Goal: Information Seeking & Learning: Understand process/instructions

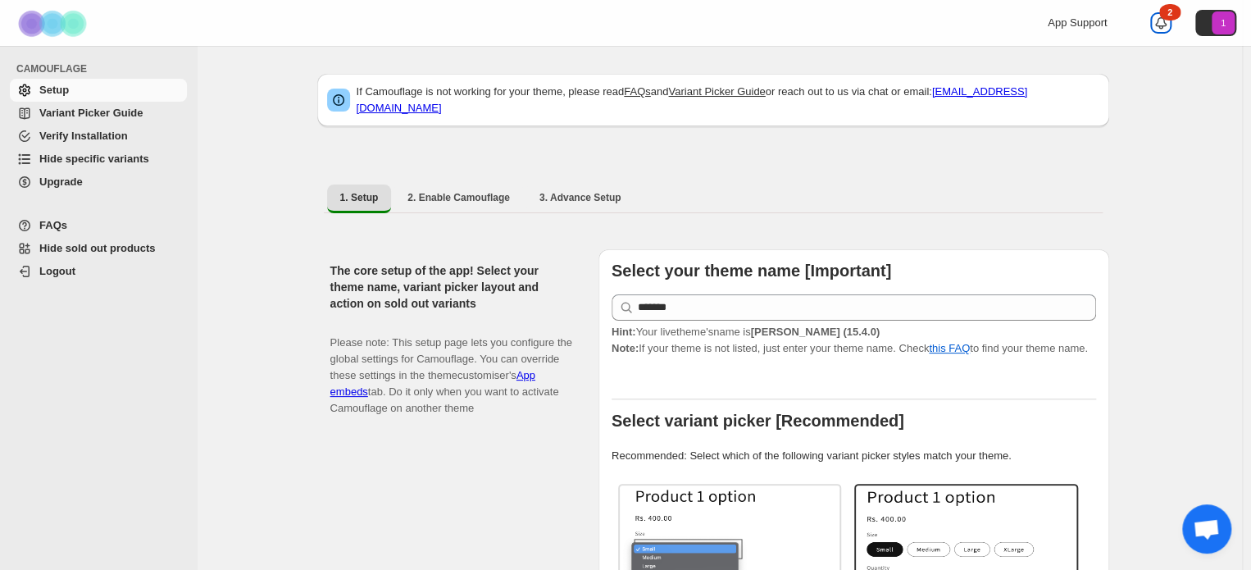
click at [1166, 19] on icon at bounding box center [1160, 22] width 11 height 11
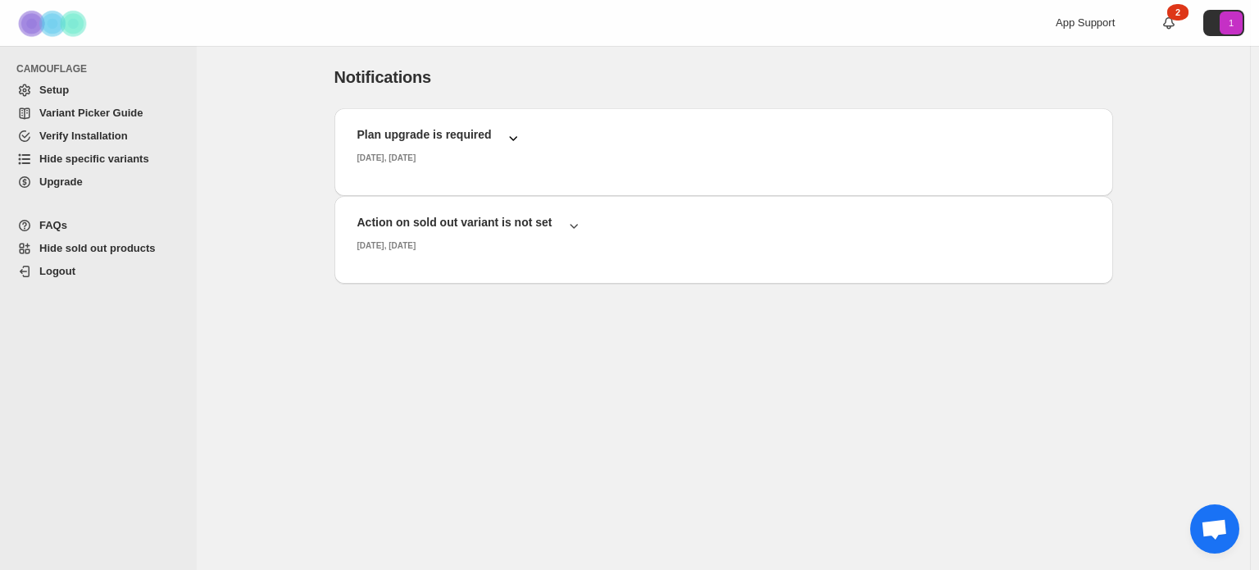
click at [508, 133] on icon "button" at bounding box center [513, 138] width 16 height 16
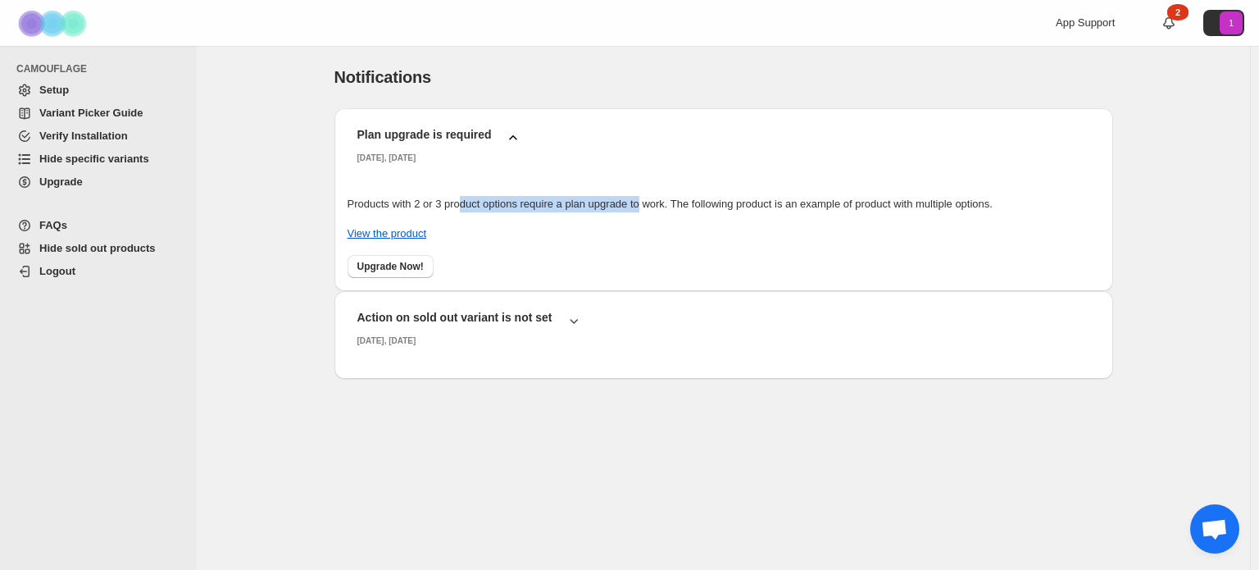
drag, startPoint x: 640, startPoint y: 198, endPoint x: 462, endPoint y: 199, distance: 177.9
click at [462, 199] on div "Products with 2 or 3 product options require a plan upgrade to work. The follow…" at bounding box center [724, 204] width 752 height 16
click at [949, 464] on div "Plan upgrade is required Friday, August, 2025 Products with 2 or 3 product opti…" at bounding box center [723, 300] width 779 height 385
click at [1223, 529] on span "Open chat" at bounding box center [1214, 530] width 27 height 23
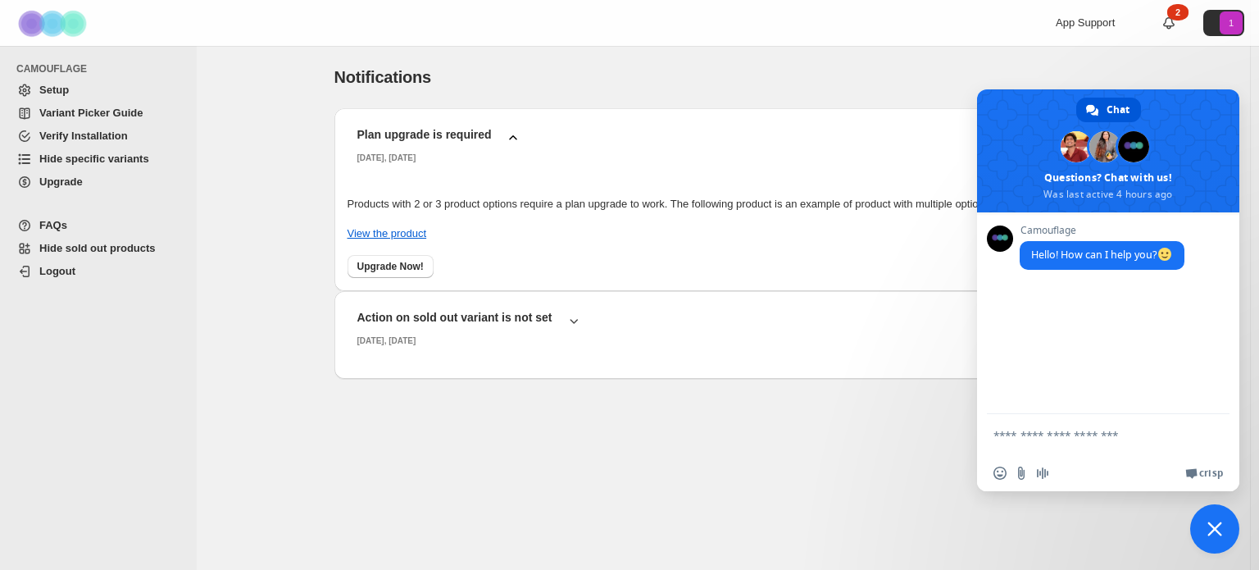
click at [1218, 530] on span "Close chat" at bounding box center [1214, 528] width 15 height 15
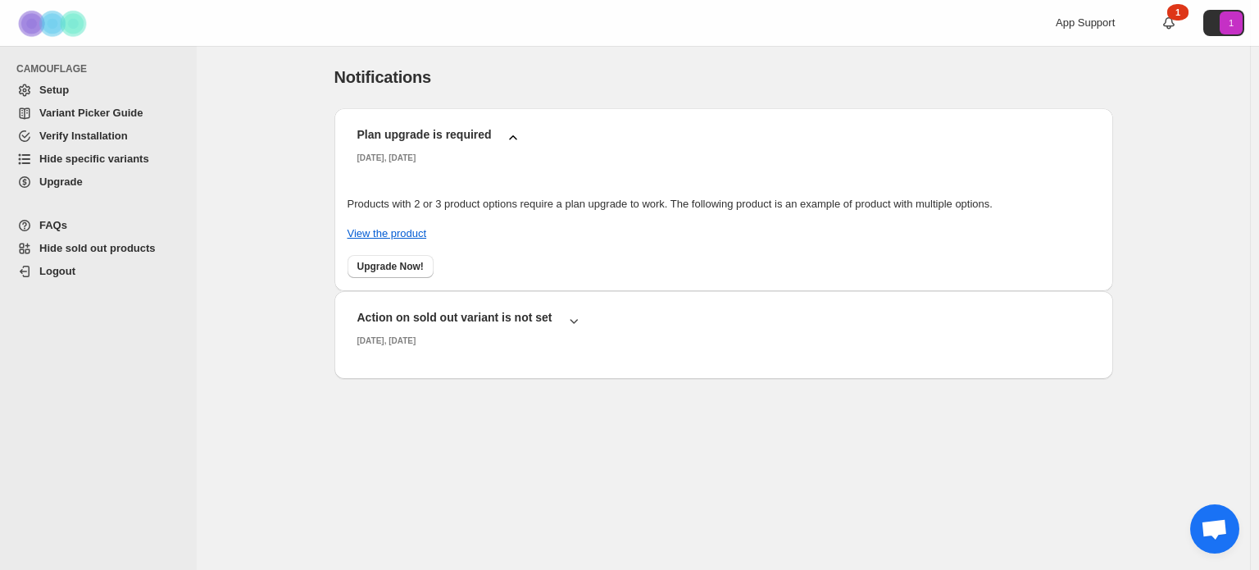
click at [92, 118] on span "Variant Picker Guide" at bounding box center [90, 113] width 103 height 12
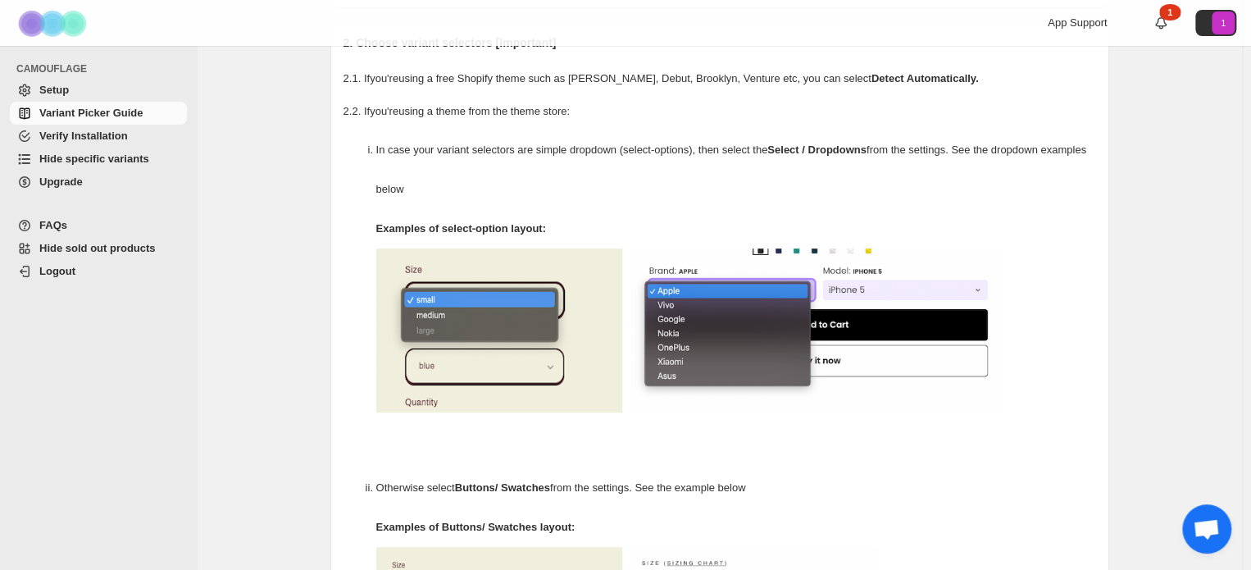
scroll to position [185, 0]
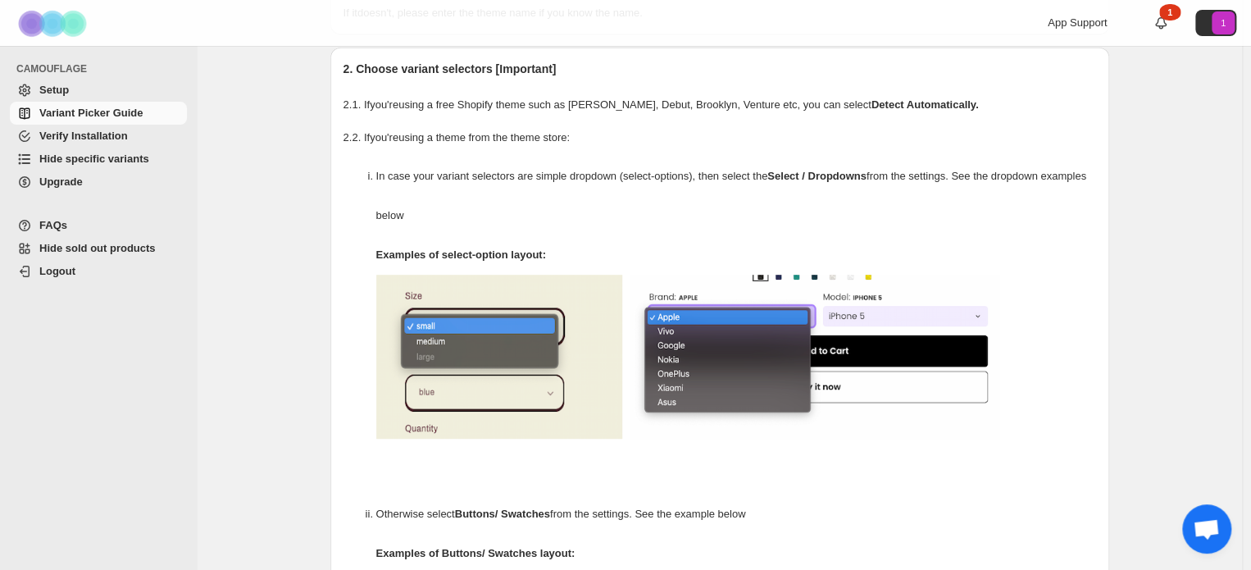
click at [454, 134] on p "2.2. If you're using a theme from the theme store:" at bounding box center [719, 138] width 752 height 16
drag, startPoint x: 488, startPoint y: 139, endPoint x: 351, endPoint y: 139, distance: 136.9
click at [351, 139] on p "2.2. If you're using a theme from the theme store:" at bounding box center [719, 138] width 752 height 16
click at [511, 109] on p "2.1. If you're using a free Shopify theme such as Dawn, Debut, Brooklyn, Ventur…" at bounding box center [719, 105] width 752 height 16
click at [803, 108] on p "2.1. If you're using a free Shopify theme such as Dawn, Debut, Brooklyn, Ventur…" at bounding box center [719, 105] width 752 height 16
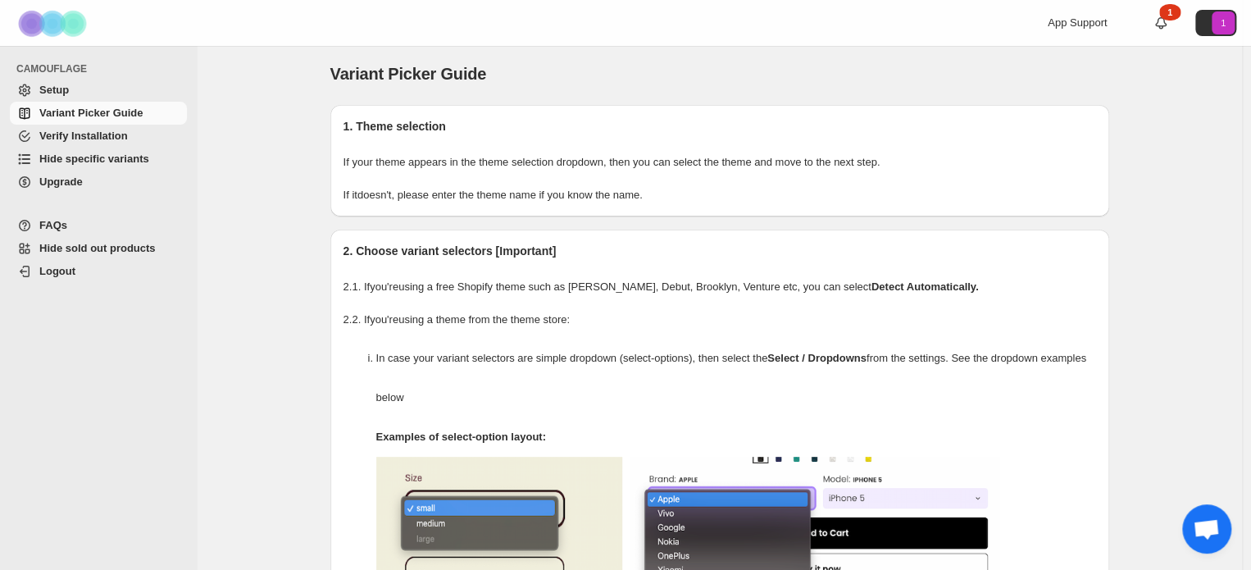
scroll to position [0, 0]
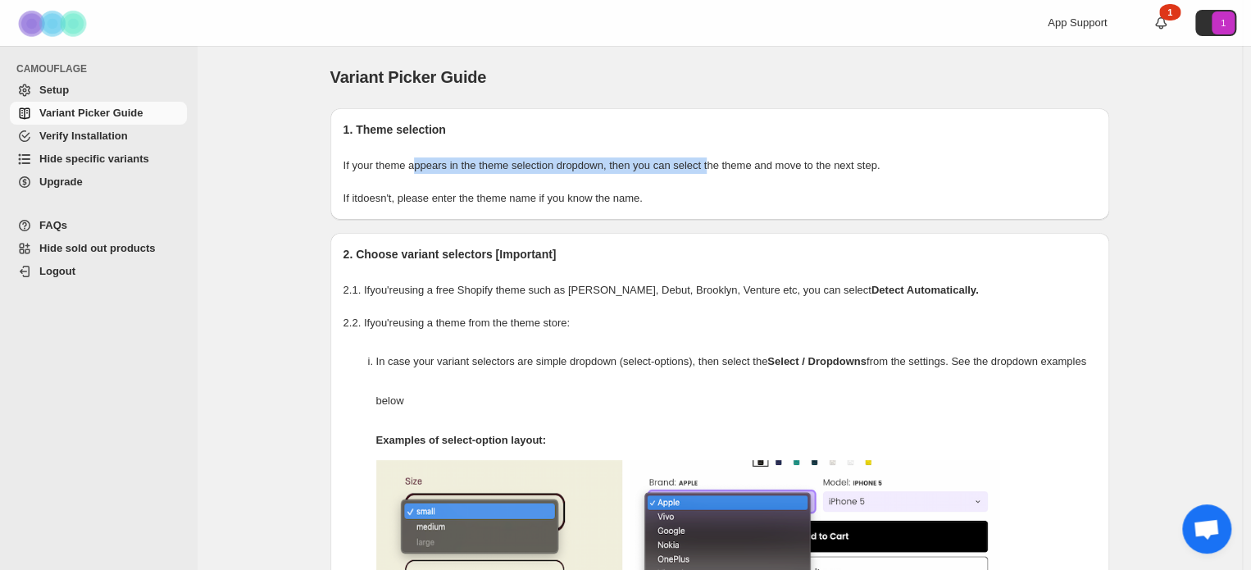
drag, startPoint x: 416, startPoint y: 161, endPoint x: 714, endPoint y: 153, distance: 297.6
click at [714, 153] on div "1. Theme selection If your theme appears in the theme selection dropdown, then …" at bounding box center [719, 163] width 779 height 111
click at [730, 161] on p "If your theme appears in the theme selection dropdown, then you can select the …" at bounding box center [719, 165] width 752 height 16
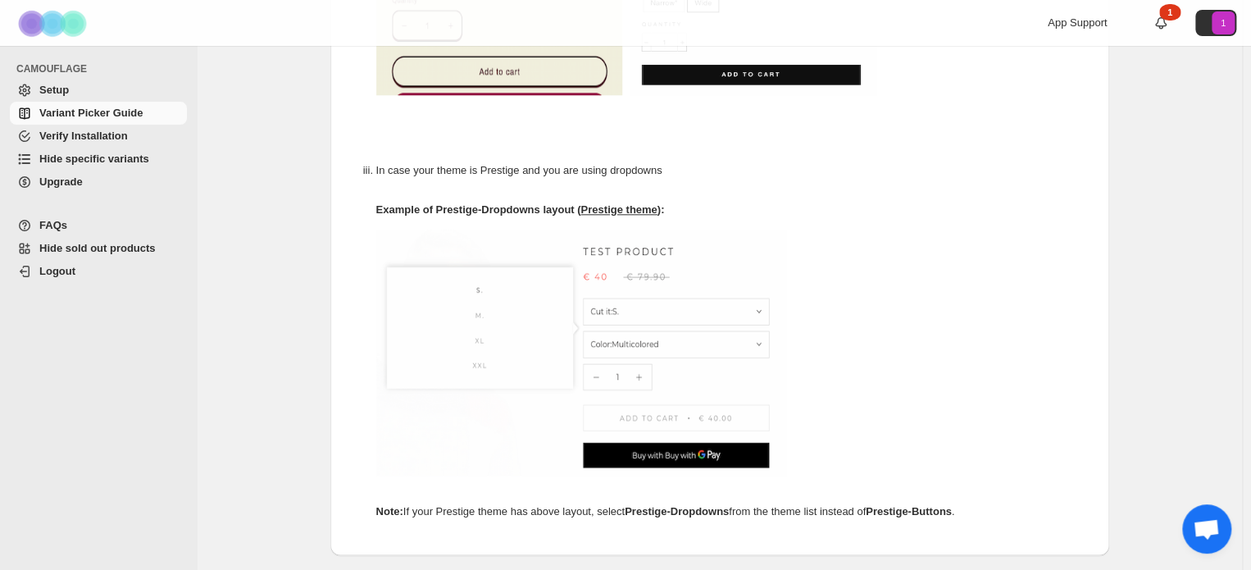
scroll to position [1005, 0]
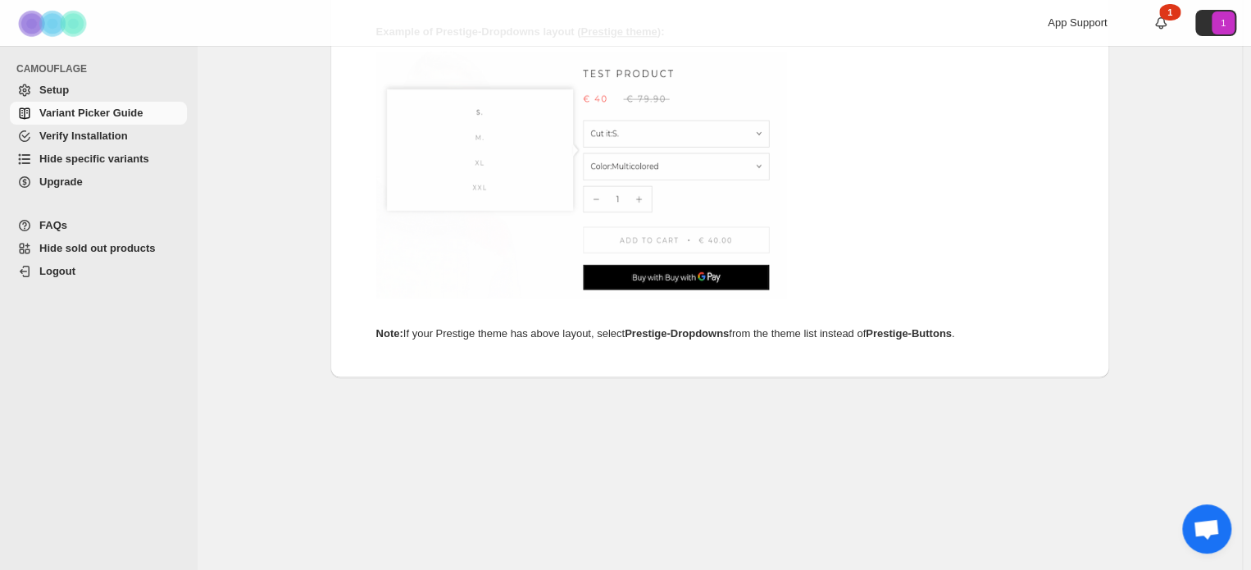
click at [98, 160] on span "Hide specific variants" at bounding box center [94, 158] width 110 height 12
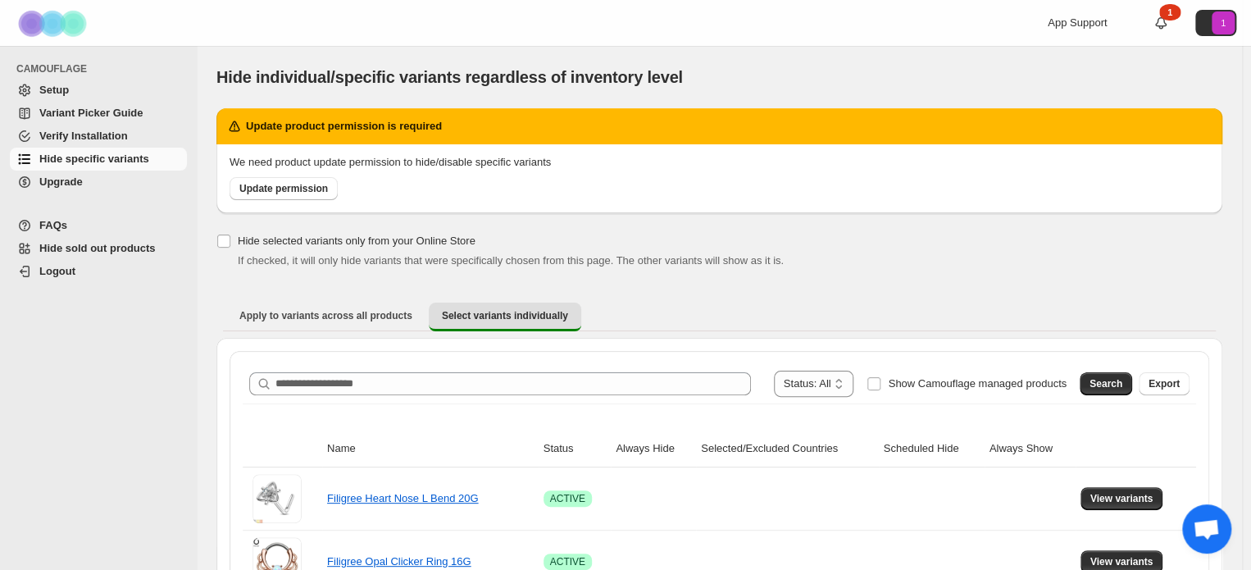
click at [367, 126] on h2 "Update product permission is required" at bounding box center [344, 126] width 196 height 16
click at [74, 182] on span "Upgrade" at bounding box center [60, 181] width 43 height 12
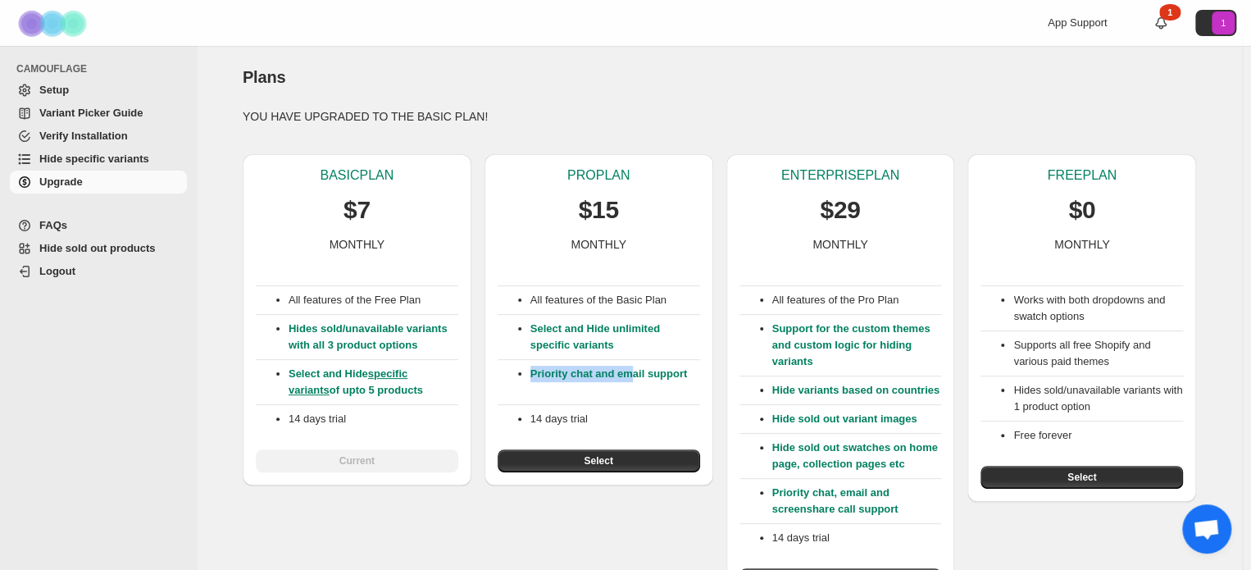
drag, startPoint x: 632, startPoint y: 370, endPoint x: 544, endPoint y: 363, distance: 88.0
click at [544, 363] on div "Priority chat and email support" at bounding box center [599, 378] width 202 height 39
click at [566, 376] on p "Priority chat and email support" at bounding box center [615, 382] width 170 height 33
click at [72, 229] on span "FAQs" at bounding box center [111, 225] width 144 height 16
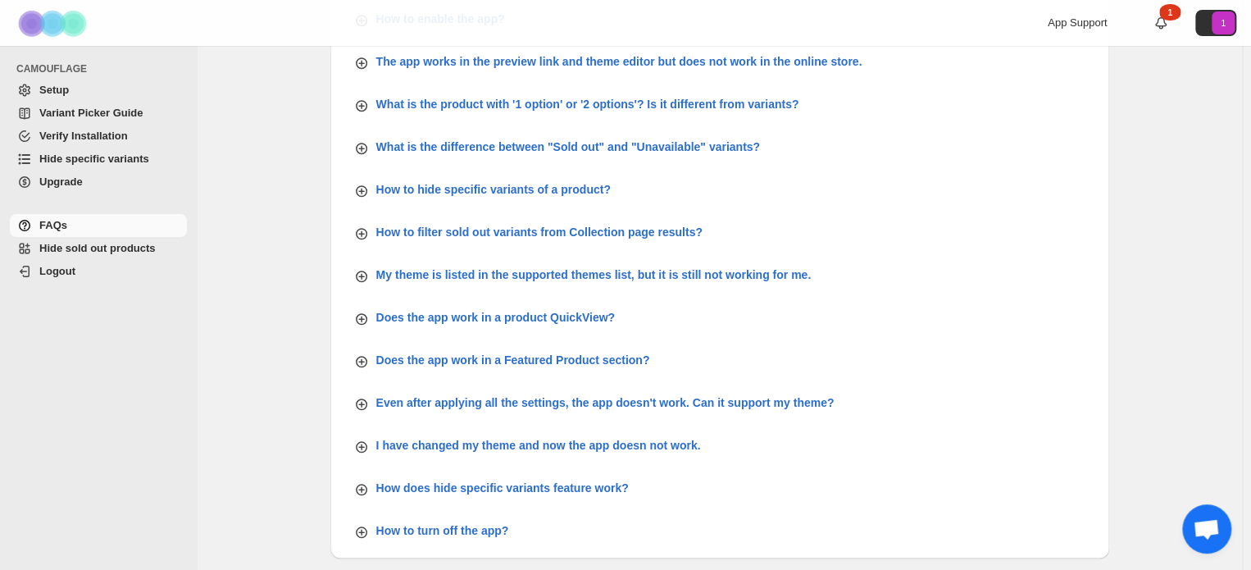
scroll to position [574, 0]
click at [498, 104] on p "What is the product with '1 option' or '2 options'? Is it different from varian…" at bounding box center [587, 103] width 423 height 16
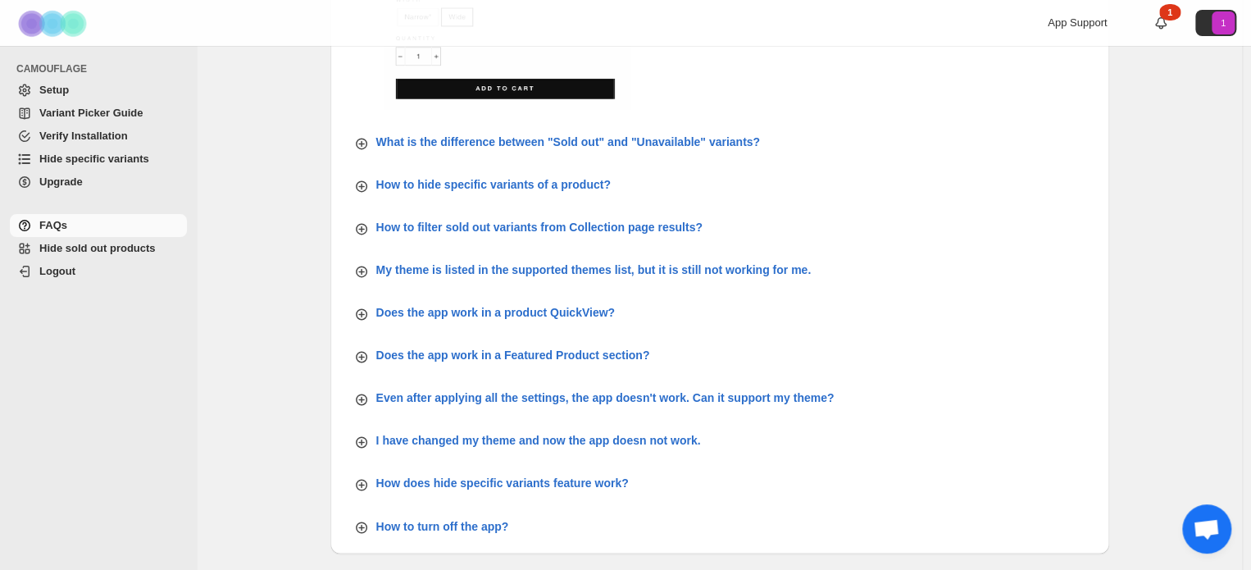
scroll to position [1066, 0]
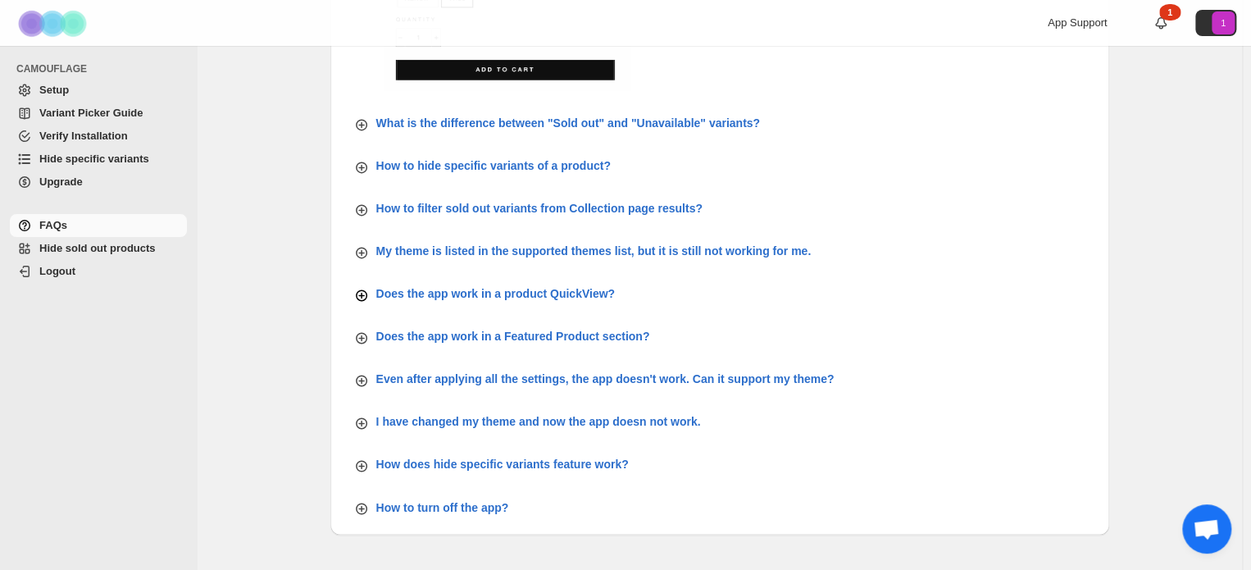
click at [574, 293] on p "Does the app work in a product QuickView?" at bounding box center [495, 293] width 239 height 16
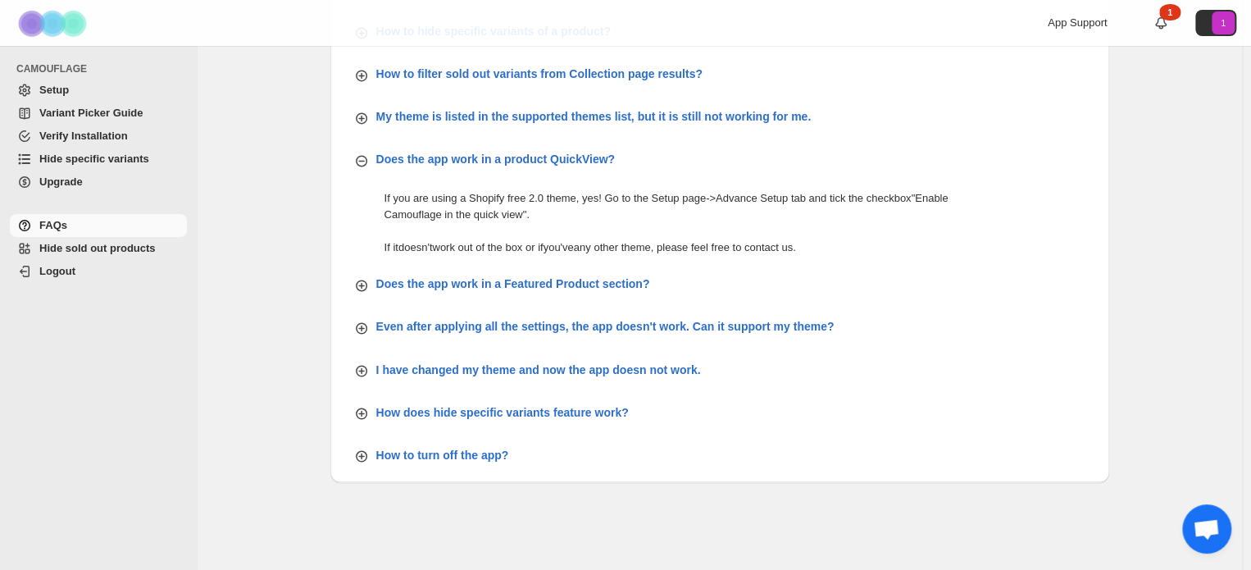
scroll to position [1224, 0]
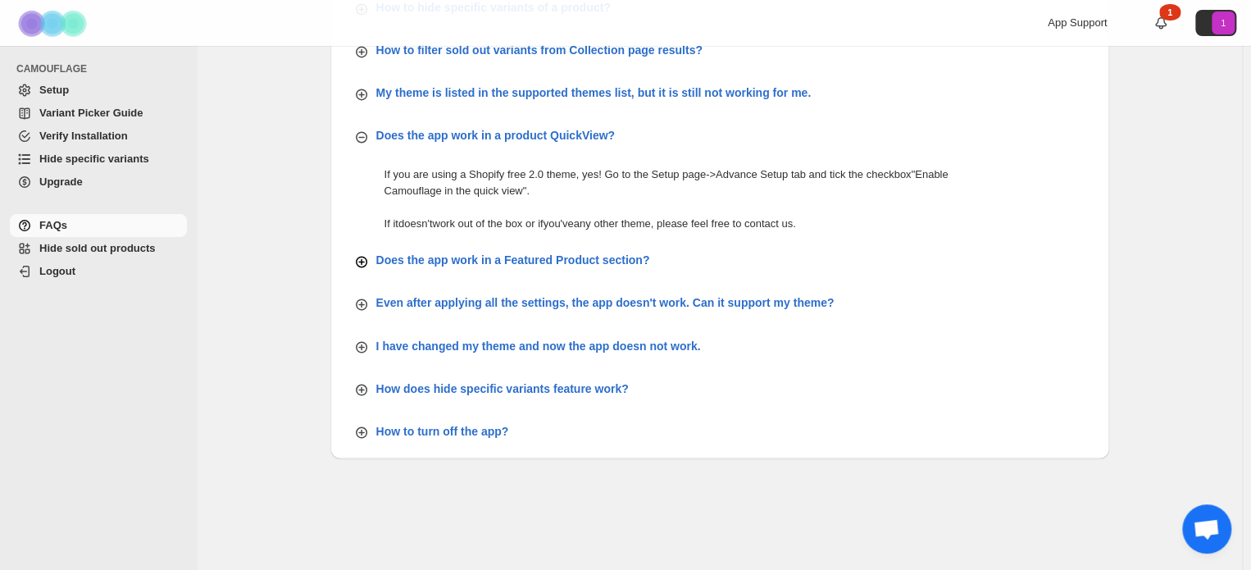
click at [588, 254] on p "Does the app work in a Featured Product section?" at bounding box center [513, 260] width 274 height 16
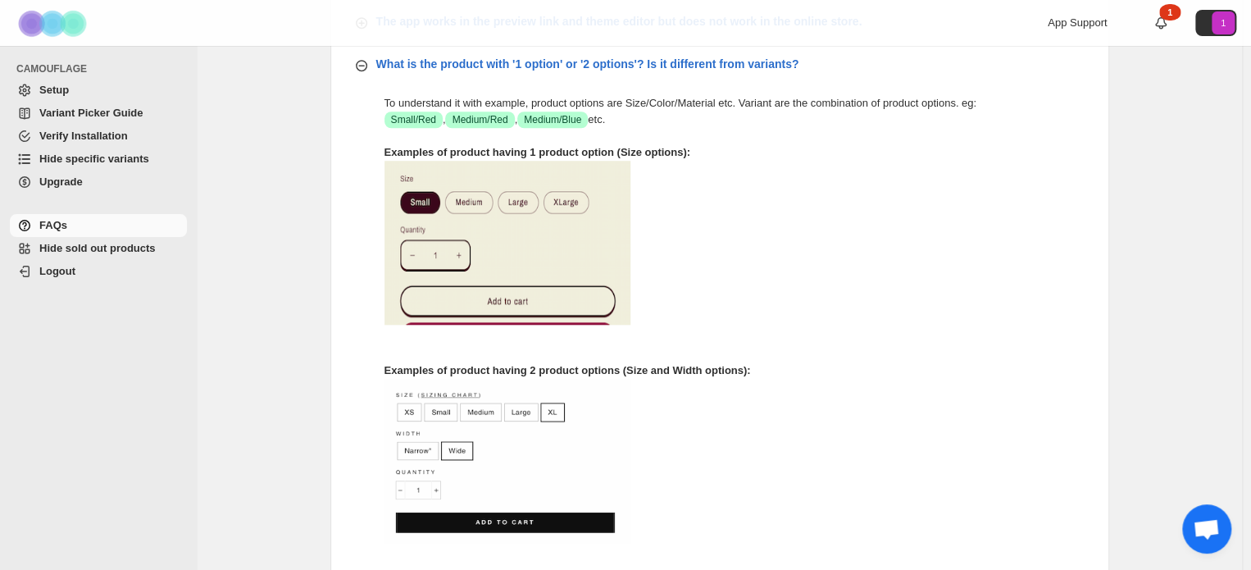
scroll to position [568, 0]
